Goal: Navigation & Orientation: Find specific page/section

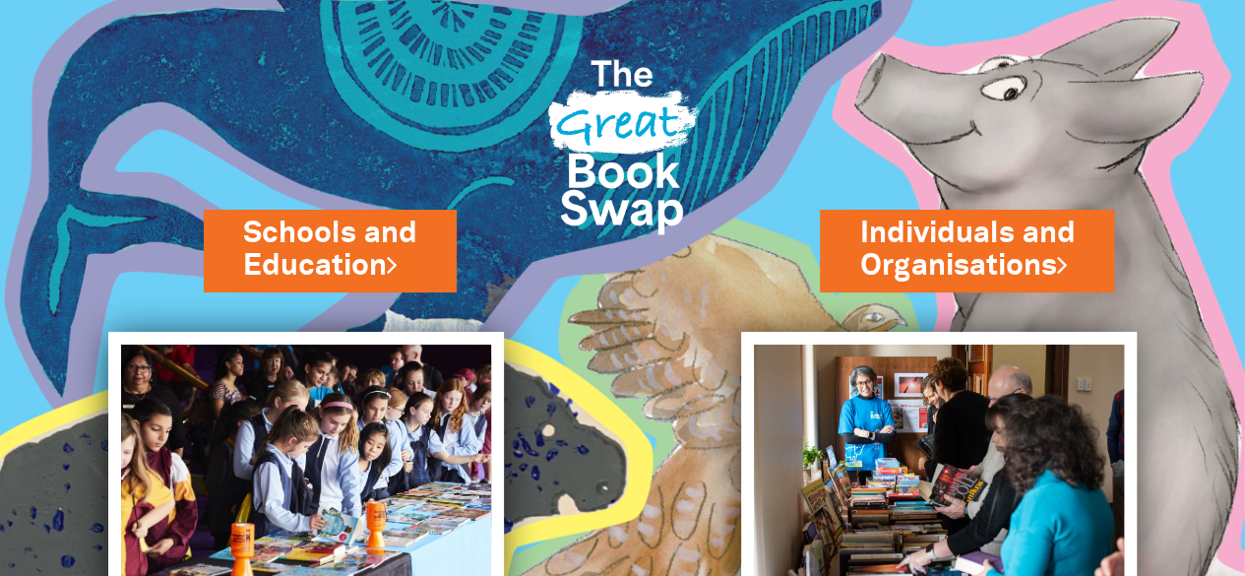
scroll to position [77, 0]
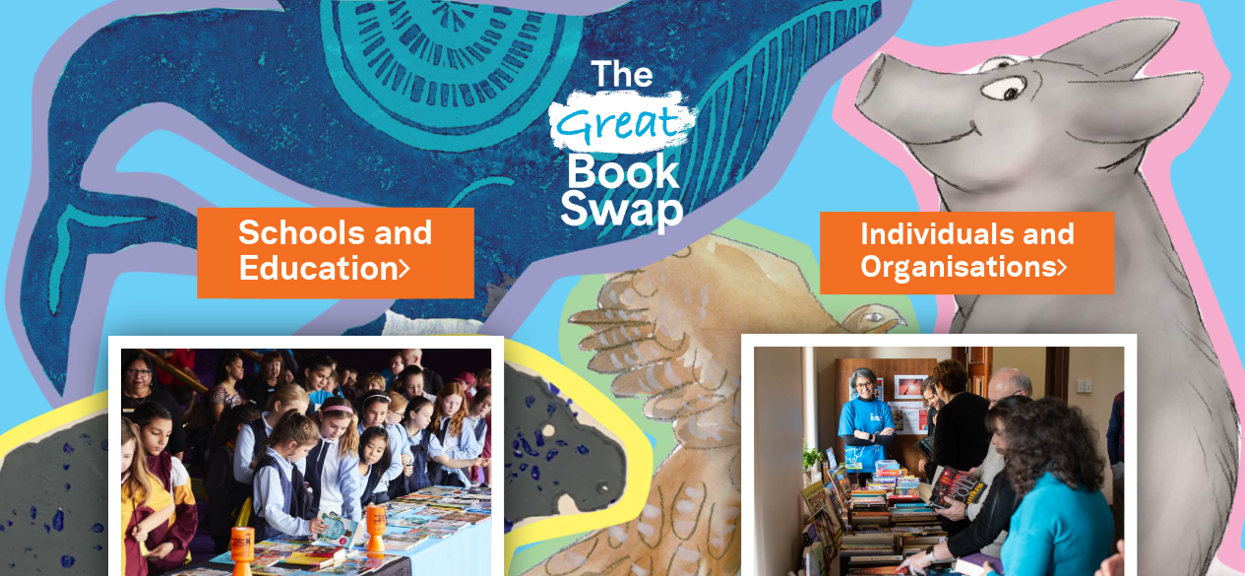
click at [325, 255] on link "Schools and Education" at bounding box center [335, 252] width 194 height 83
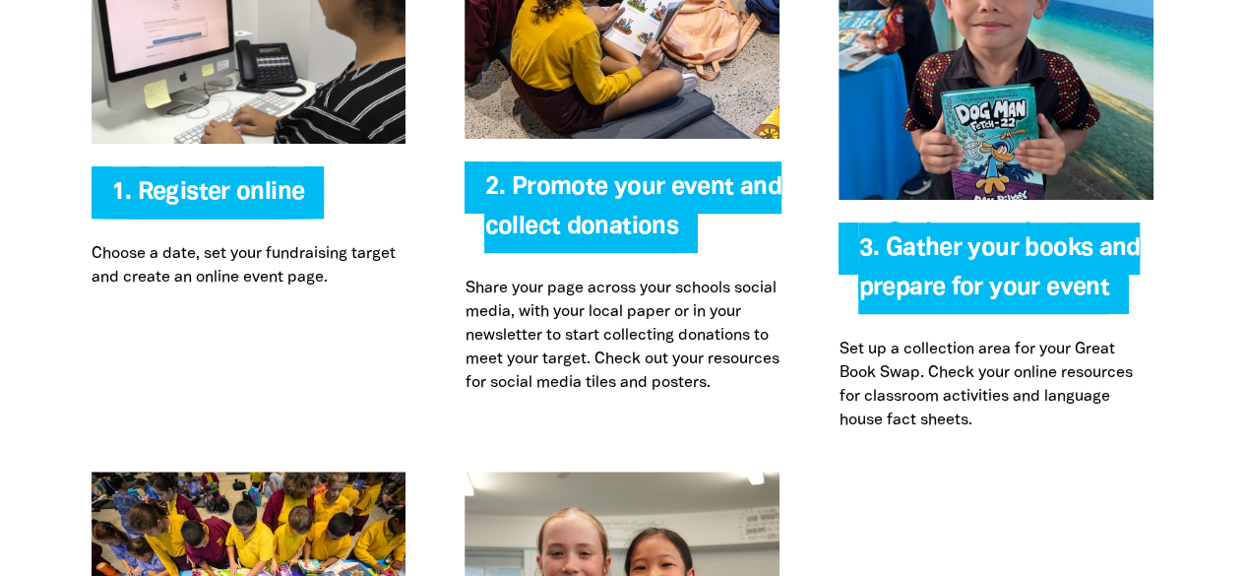
scroll to position [4326, 0]
